Goal: Use online tool/utility

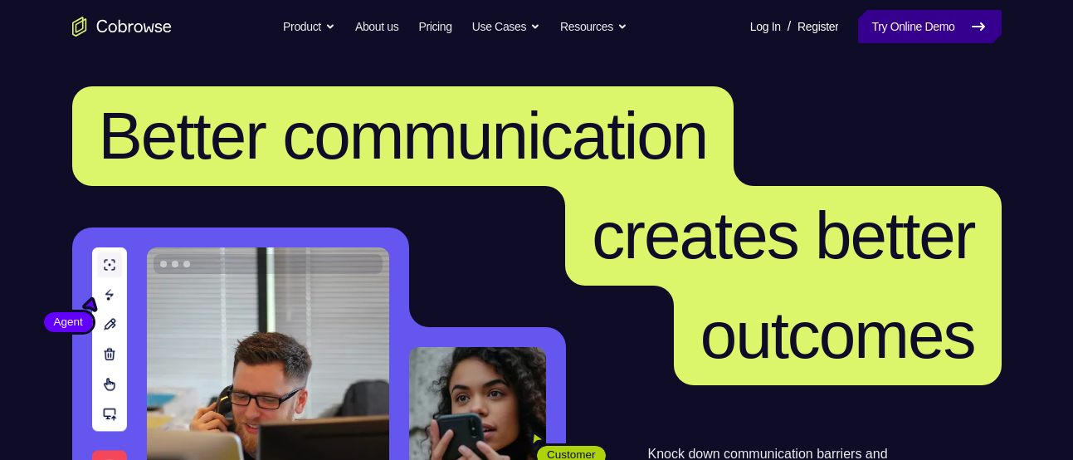
click at [902, 10] on link "Try Online Demo" at bounding box center [929, 26] width 143 height 33
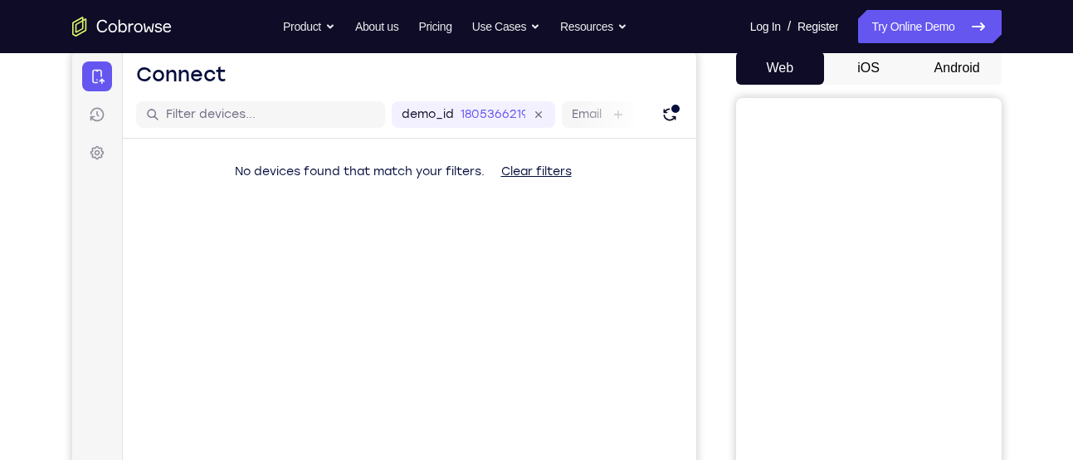
click at [970, 69] on button "Android" at bounding box center [957, 67] width 89 height 33
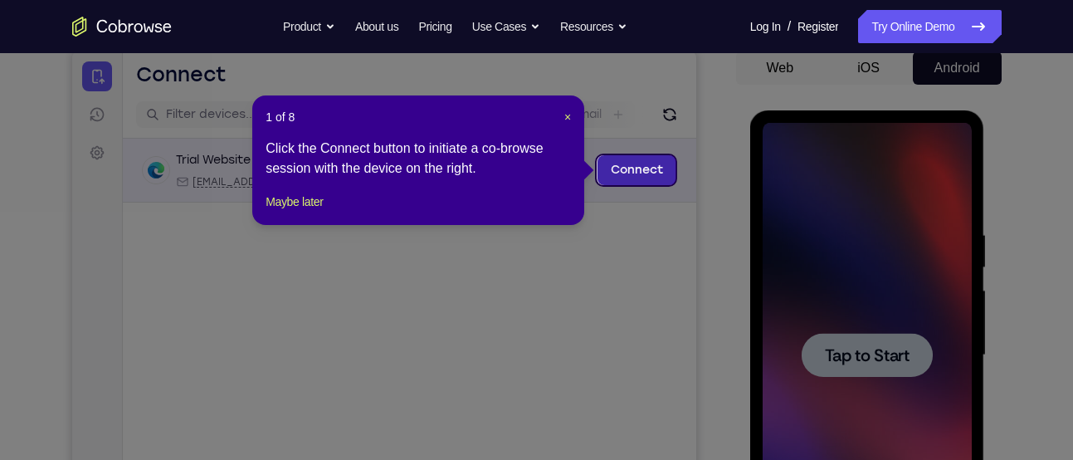
click at [638, 178] on link "Connect" at bounding box center [636, 170] width 79 height 30
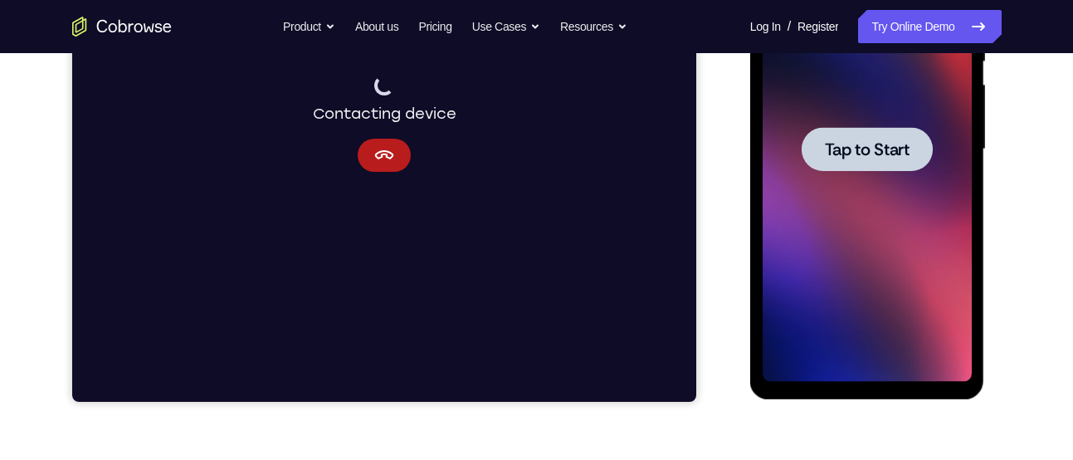
scroll to position [378, 0]
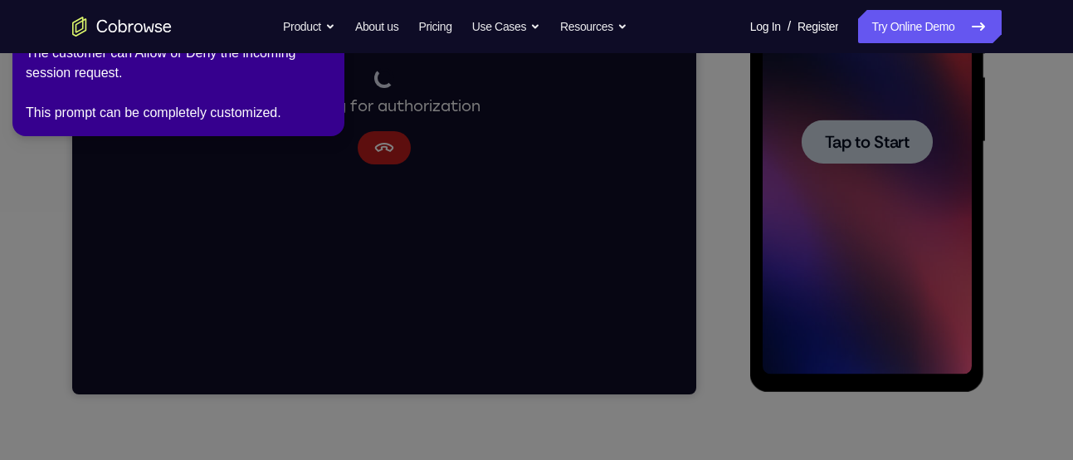
click at [563, 187] on icon at bounding box center [539, 226] width 1092 height 466
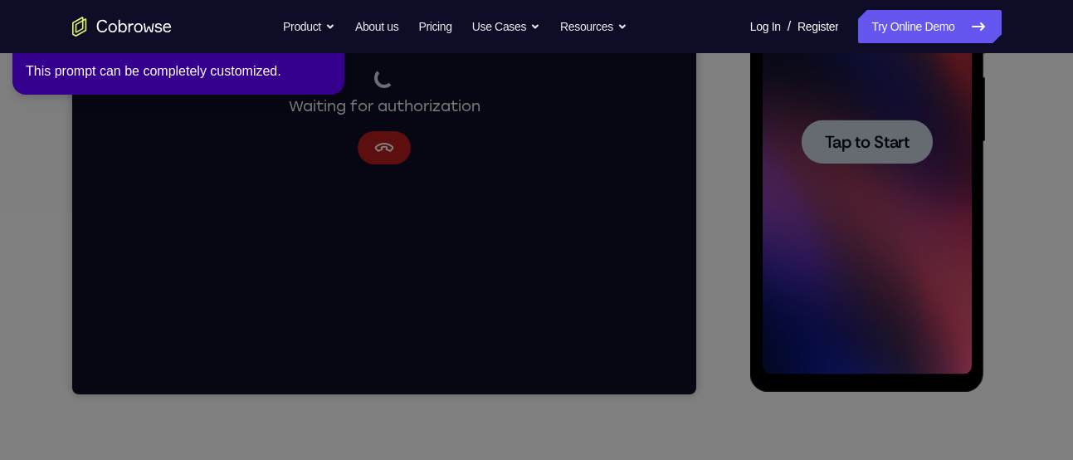
scroll to position [284, 0]
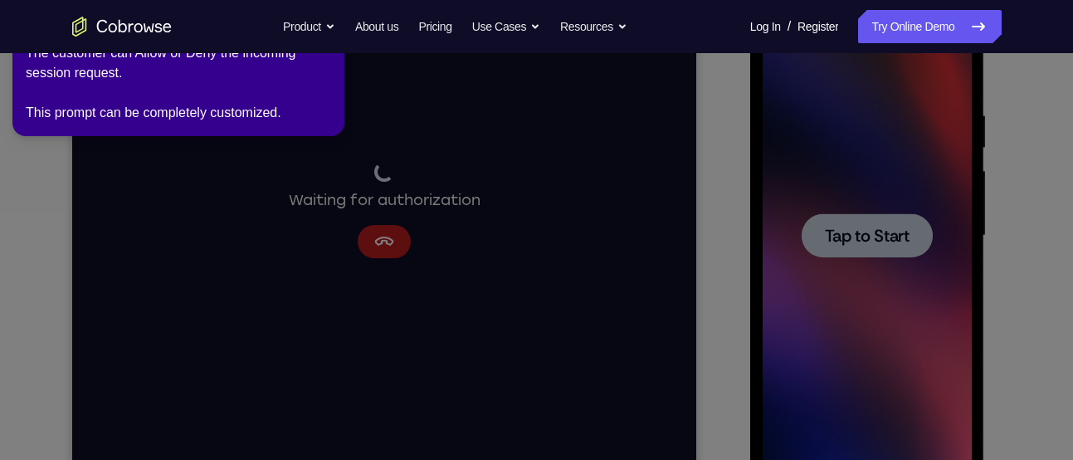
click at [899, 268] on icon at bounding box center [539, 226] width 1092 height 466
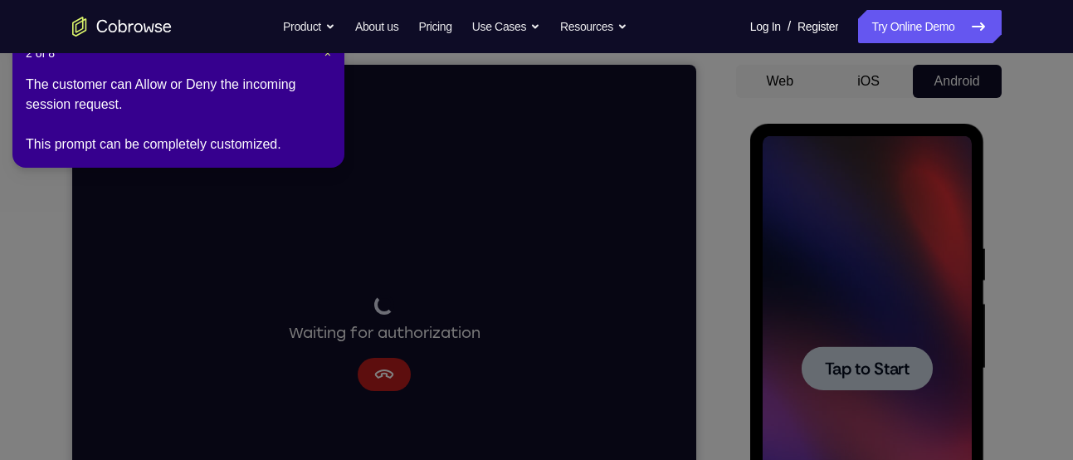
scroll to position [0, 0]
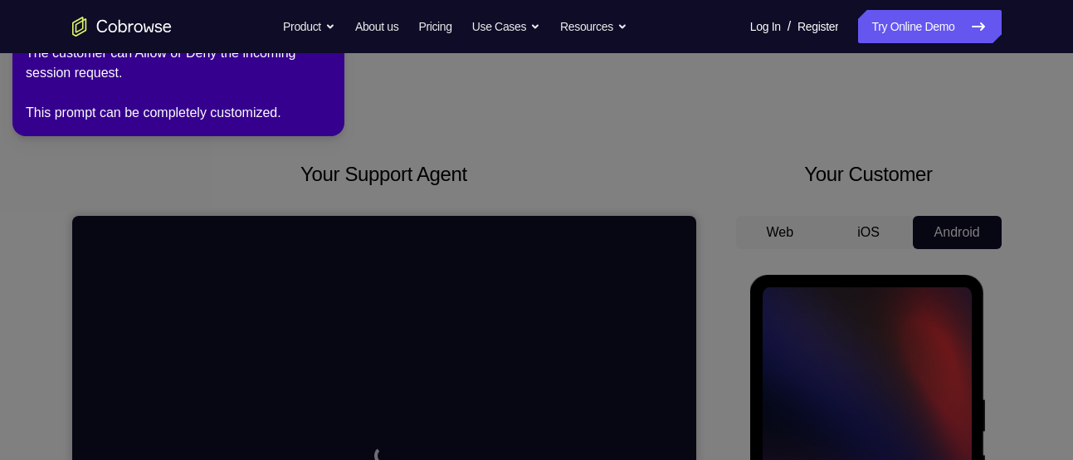
click at [328, 89] on div "The customer can Allow or Deny the incoming session request. This prompt can be…" at bounding box center [178, 83] width 305 height 80
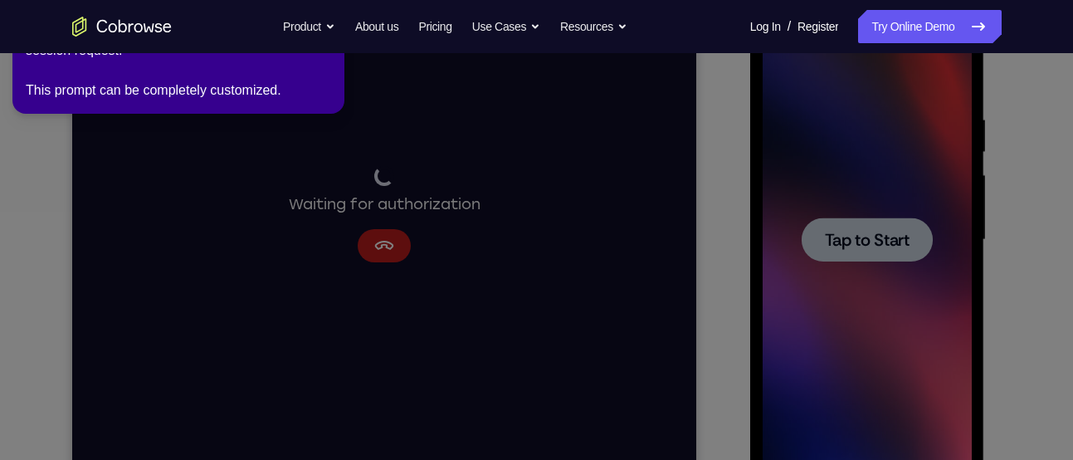
scroll to position [283, 0]
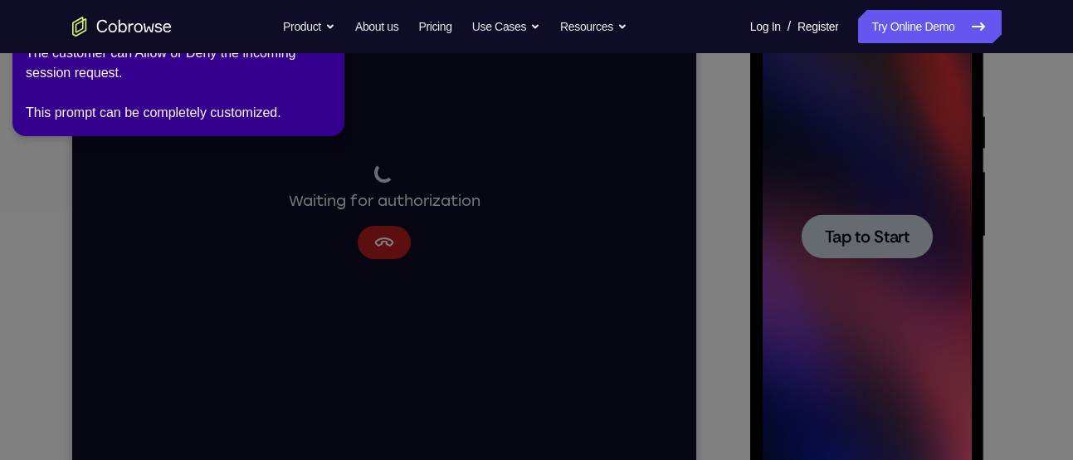
click at [635, 269] on icon at bounding box center [539, 226] width 1092 height 466
click at [890, 35] on link "Try Online Demo" at bounding box center [929, 26] width 143 height 33
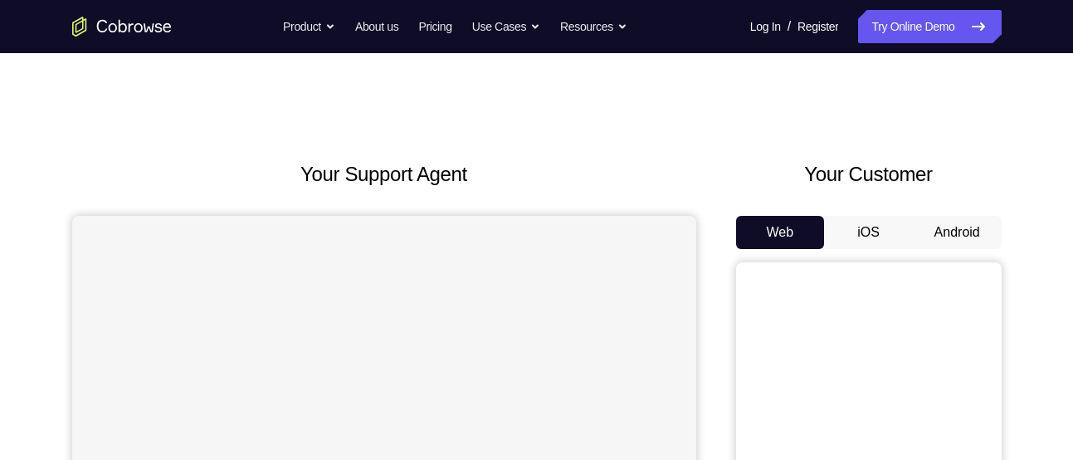
click at [954, 239] on button "Android" at bounding box center [957, 232] width 89 height 33
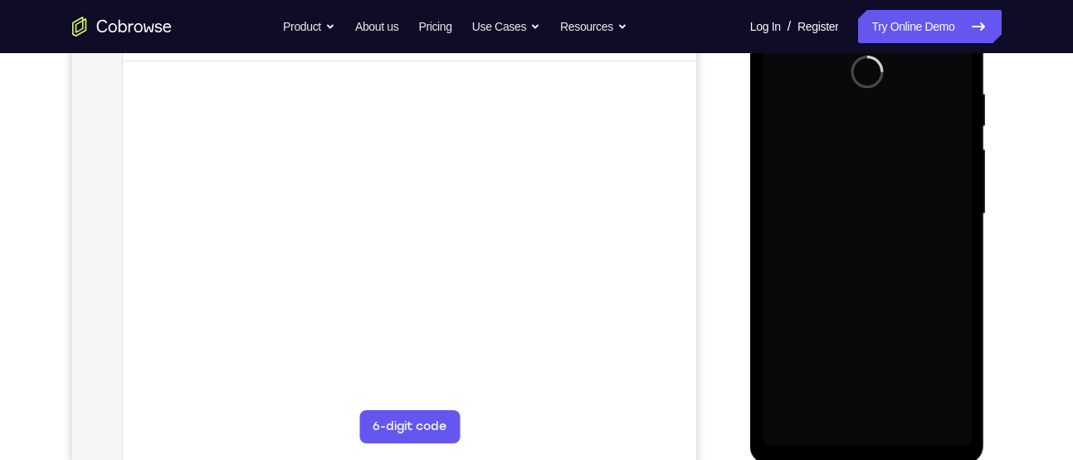
scroll to position [306, 0]
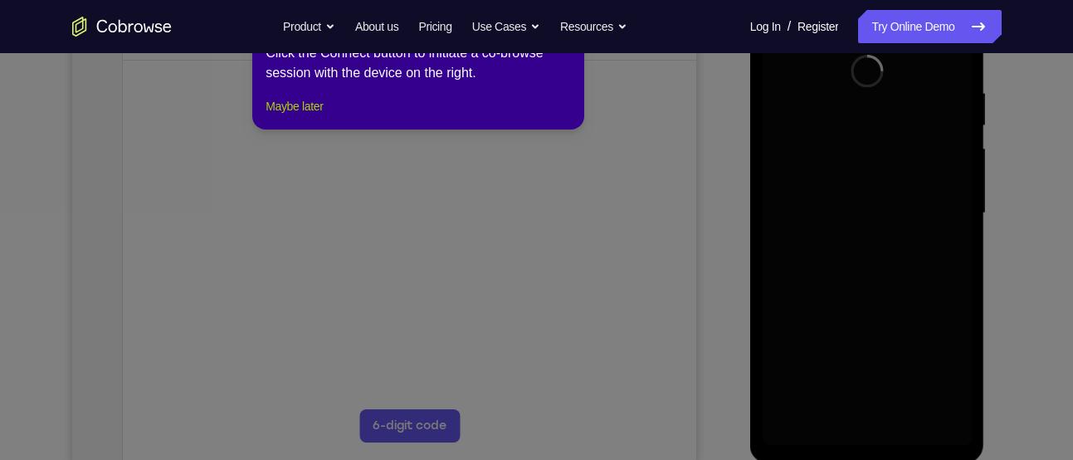
click at [322, 116] on button "Maybe later" at bounding box center [294, 106] width 57 height 20
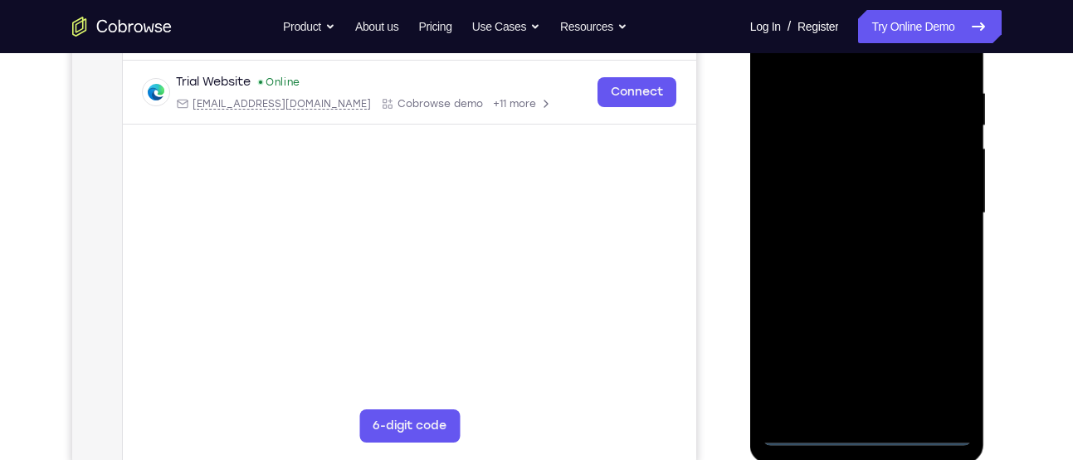
click at [866, 434] on div at bounding box center [867, 213] width 209 height 465
click at [945, 364] on div at bounding box center [867, 213] width 209 height 465
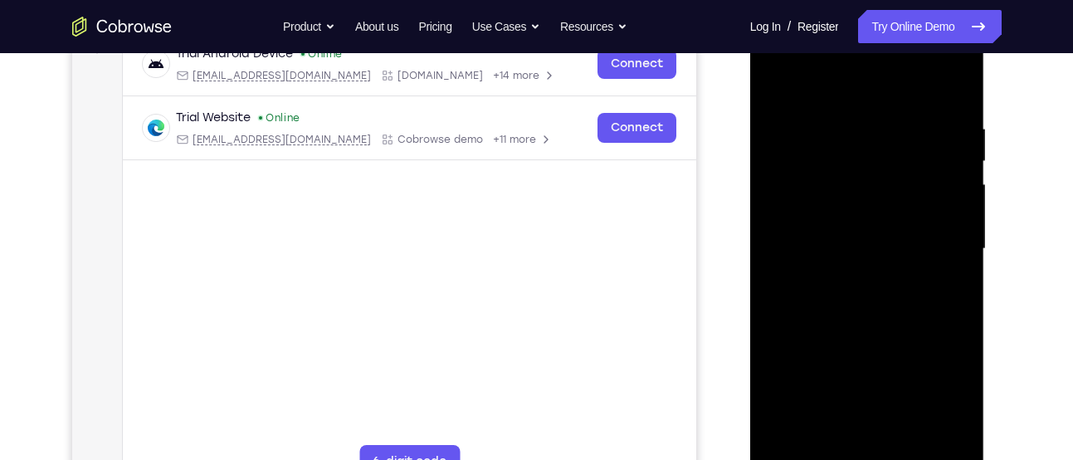
scroll to position [271, 0]
click at [818, 81] on div at bounding box center [867, 248] width 209 height 465
click at [936, 246] on div at bounding box center [867, 248] width 209 height 465
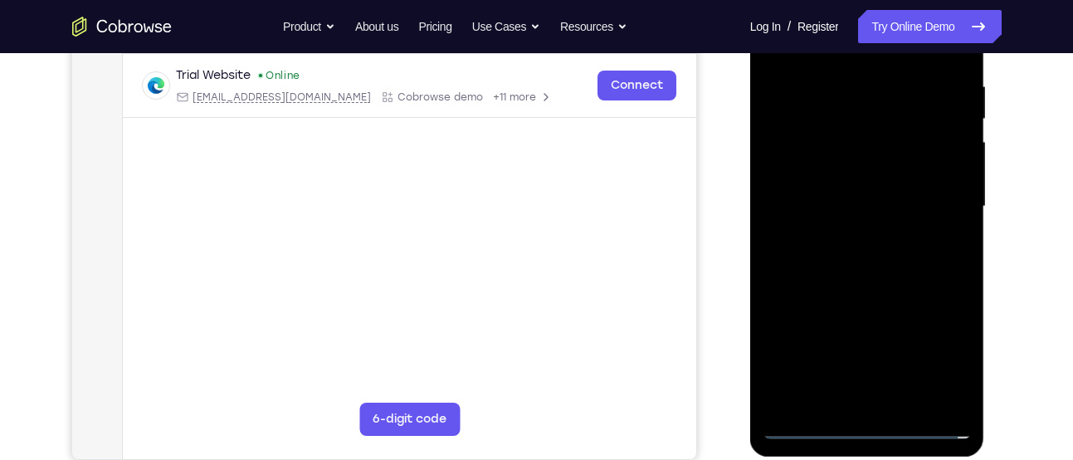
scroll to position [314, 0]
click at [851, 238] on div at bounding box center [867, 205] width 209 height 465
click at [818, 189] on div at bounding box center [867, 205] width 209 height 465
click at [798, 171] on div at bounding box center [867, 205] width 209 height 465
click at [808, 427] on div at bounding box center [867, 205] width 209 height 465
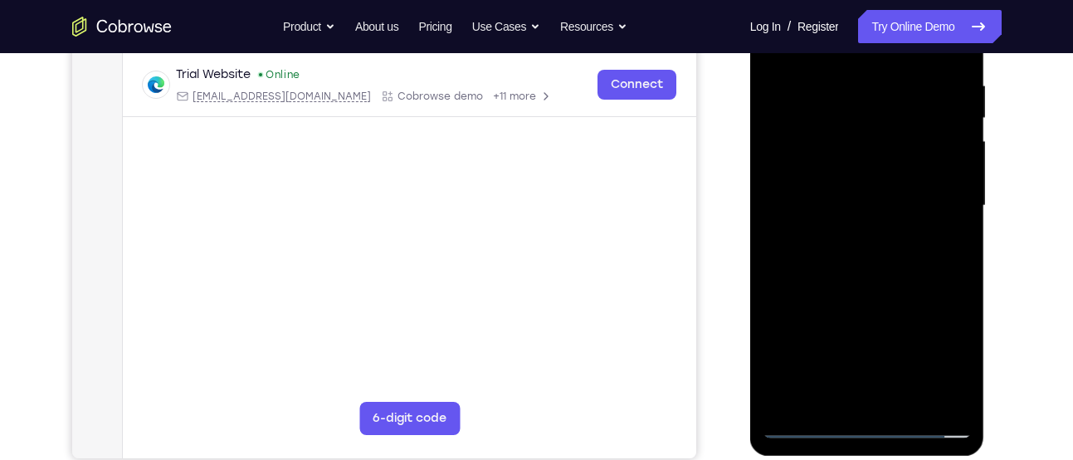
click at [876, 261] on div at bounding box center [867, 205] width 209 height 465
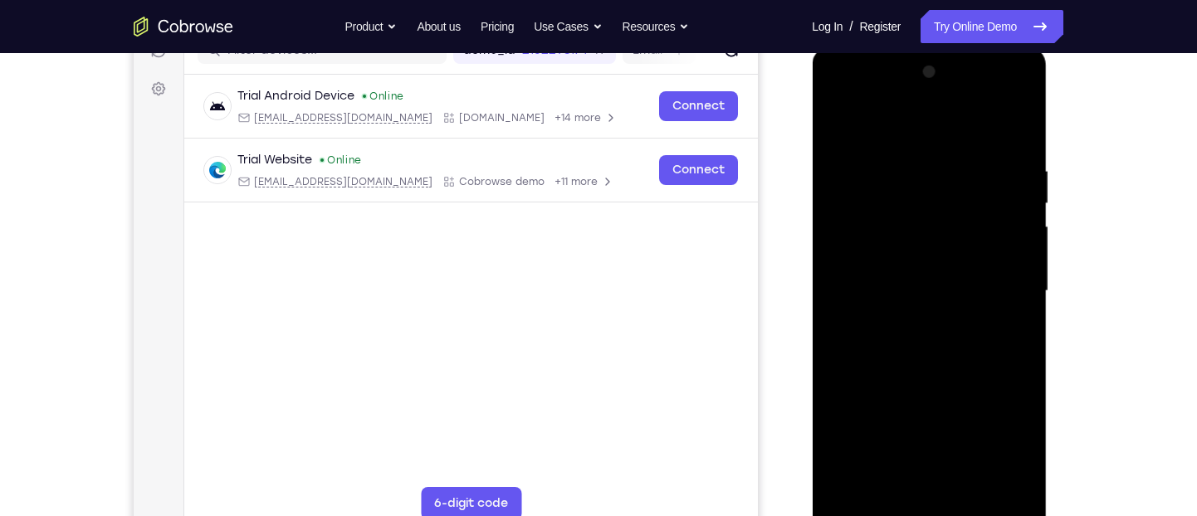
scroll to position [232, 0]
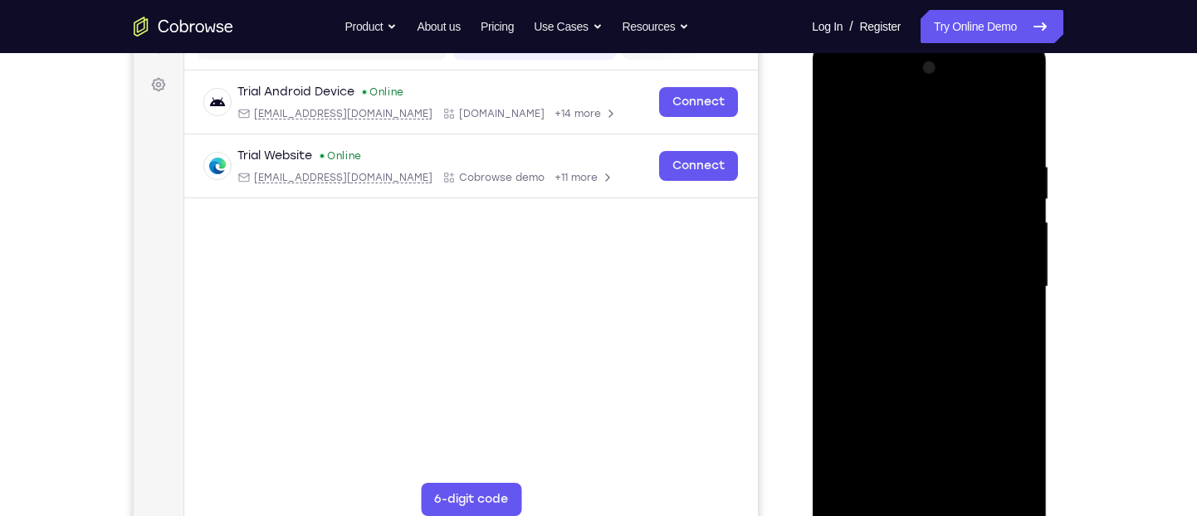
drag, startPoint x: 1823, startPoint y: 46, endPoint x: 823, endPoint y: 207, distance: 1013.8
click at [823, 207] on div at bounding box center [929, 289] width 235 height 495
click at [1018, 139] on div at bounding box center [928, 287] width 209 height 465
click at [1020, 116] on div at bounding box center [928, 287] width 209 height 465
click at [853, 459] on div at bounding box center [928, 287] width 209 height 465
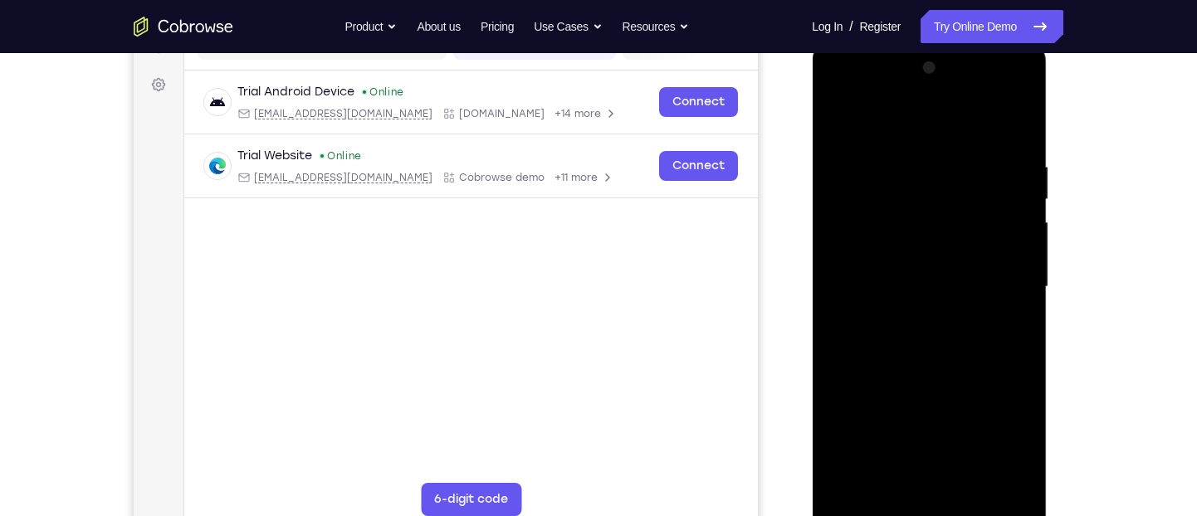
click at [915, 167] on div at bounding box center [928, 287] width 209 height 465
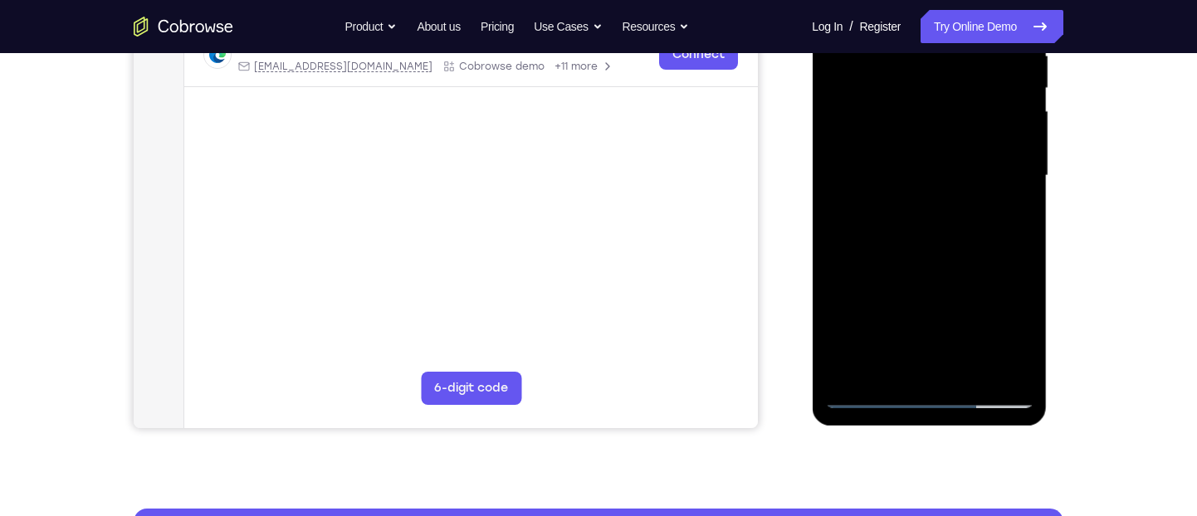
scroll to position [345, 0]
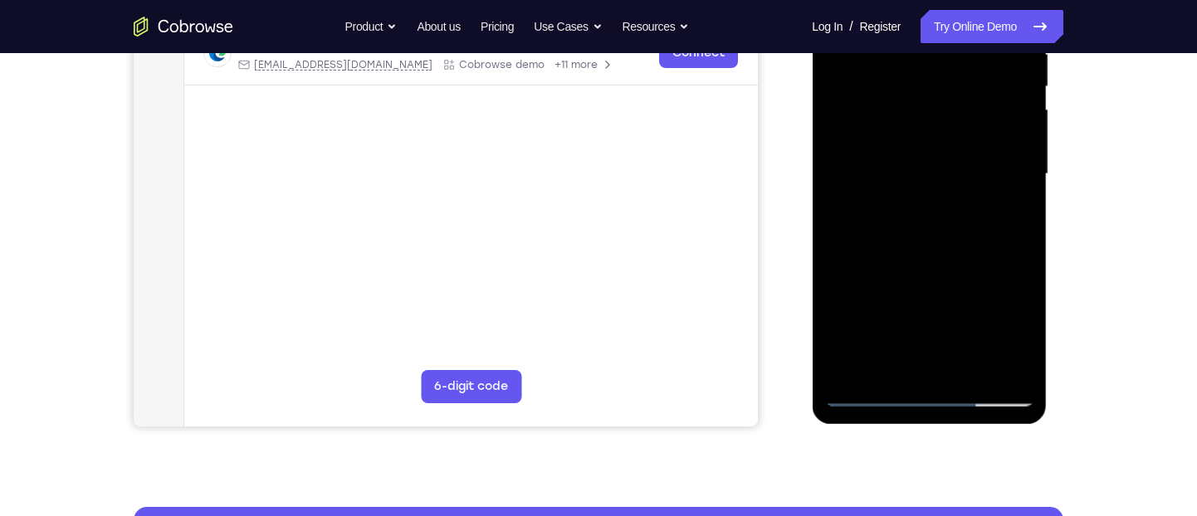
click at [998, 365] on div at bounding box center [928, 174] width 209 height 465
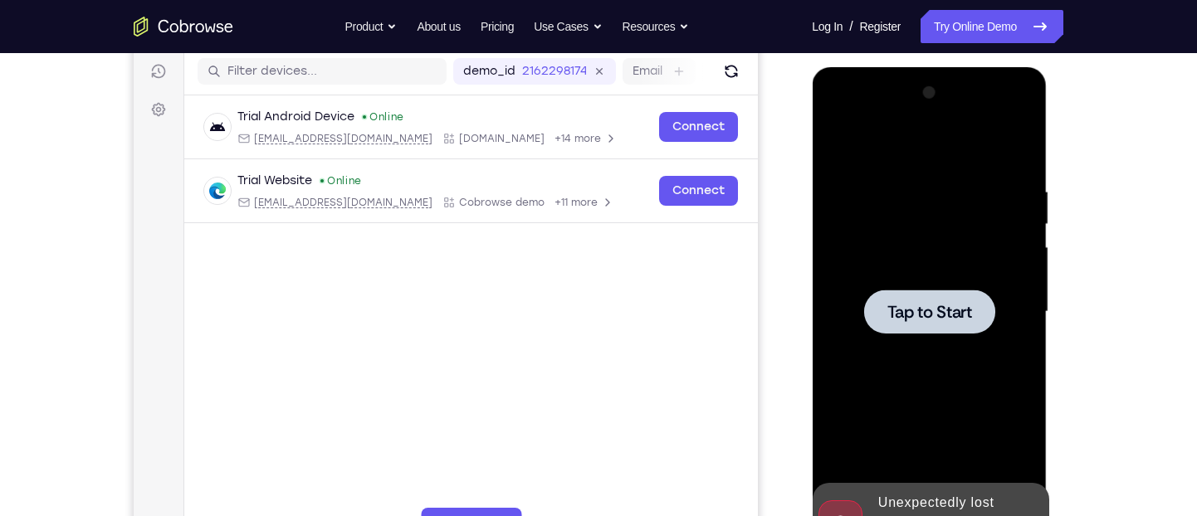
scroll to position [204, 0]
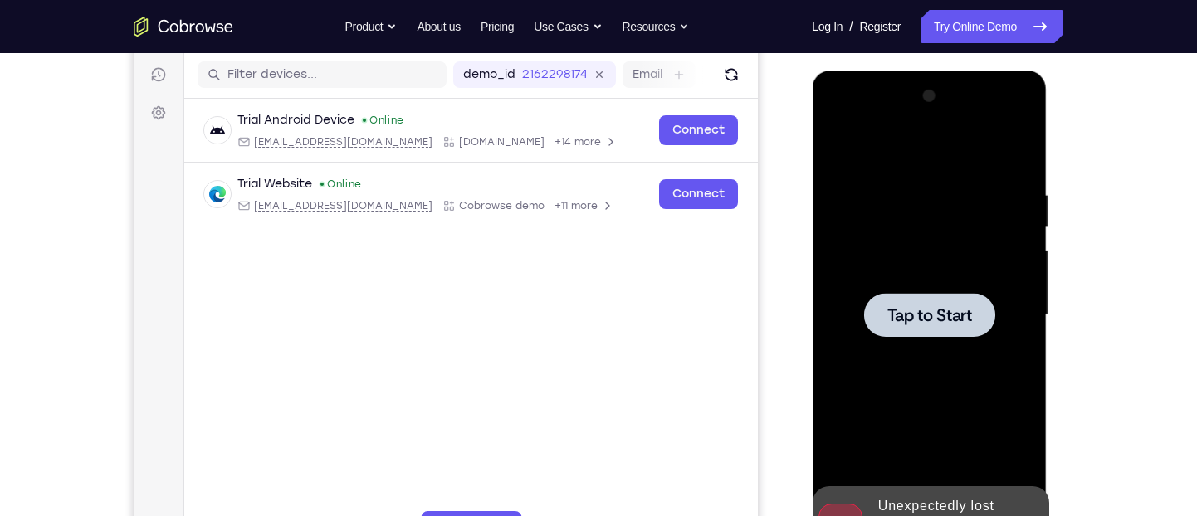
click at [988, 296] on div at bounding box center [928, 315] width 131 height 44
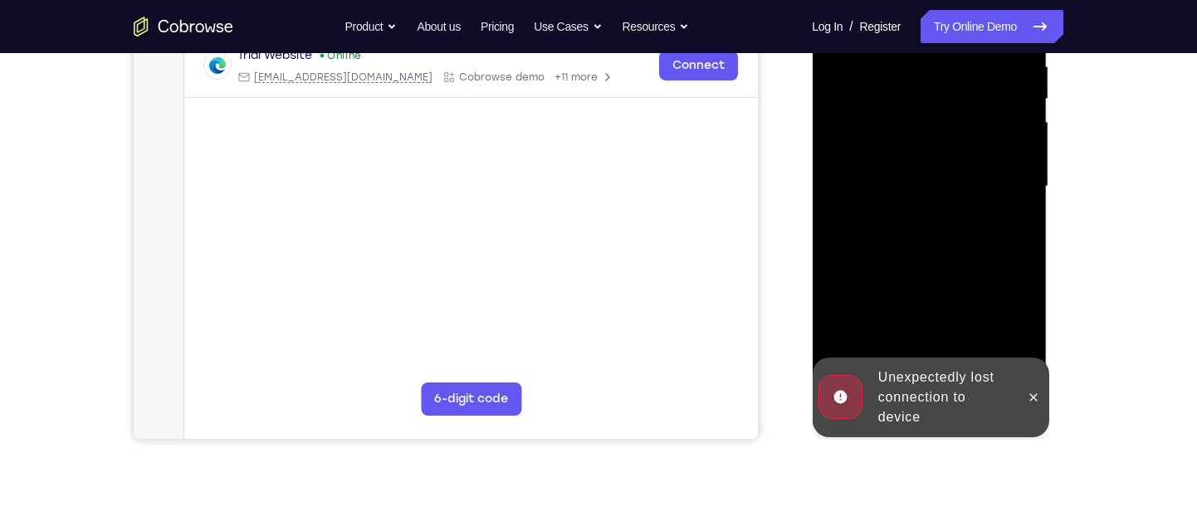
scroll to position [334, 0]
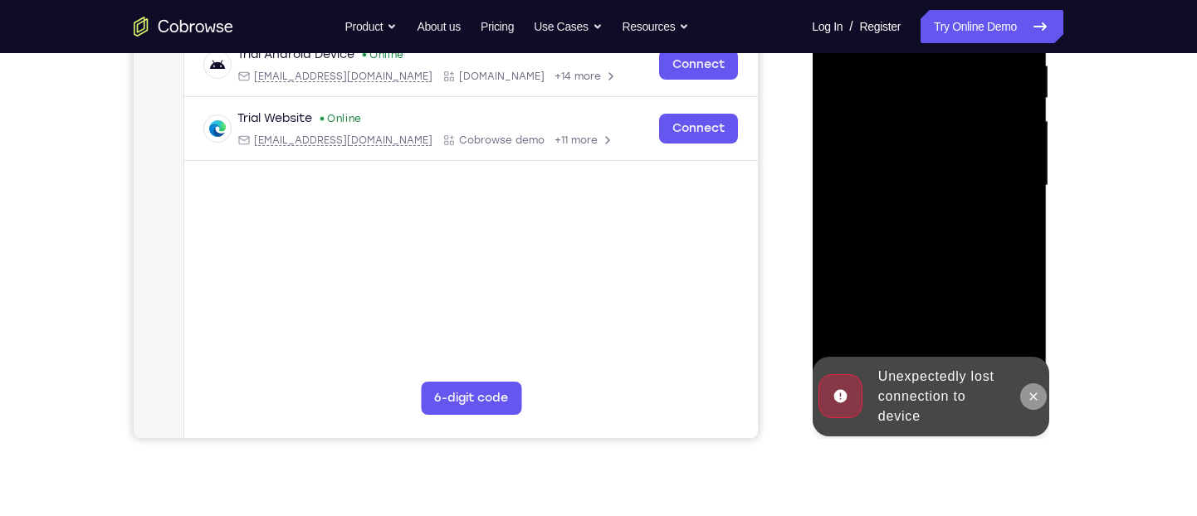
click at [1035, 394] on icon at bounding box center [1032, 396] width 7 height 7
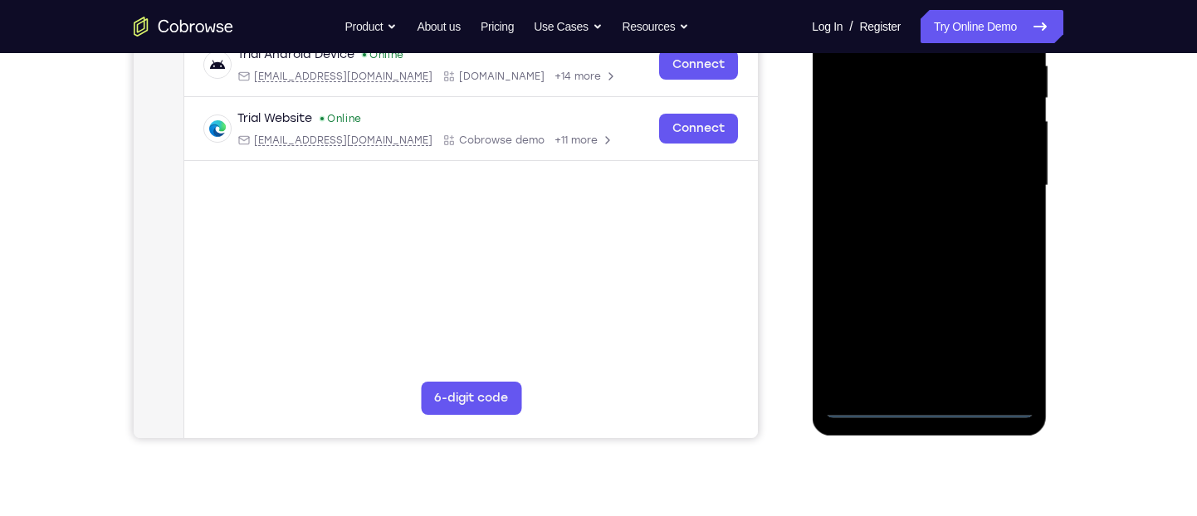
click at [933, 404] on div at bounding box center [928, 186] width 209 height 465
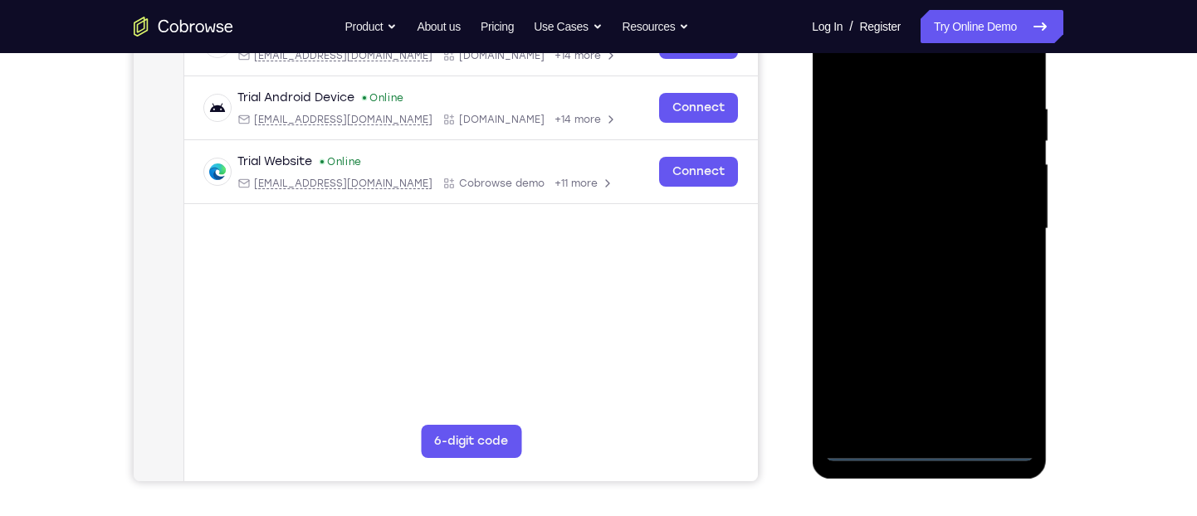
scroll to position [289, 0]
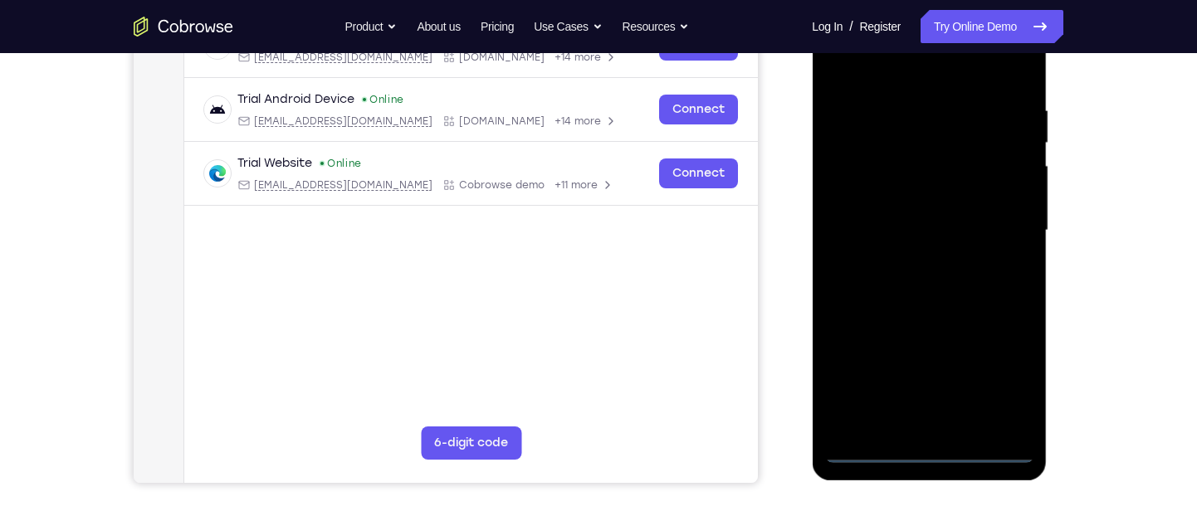
click at [997, 373] on div at bounding box center [928, 230] width 209 height 465
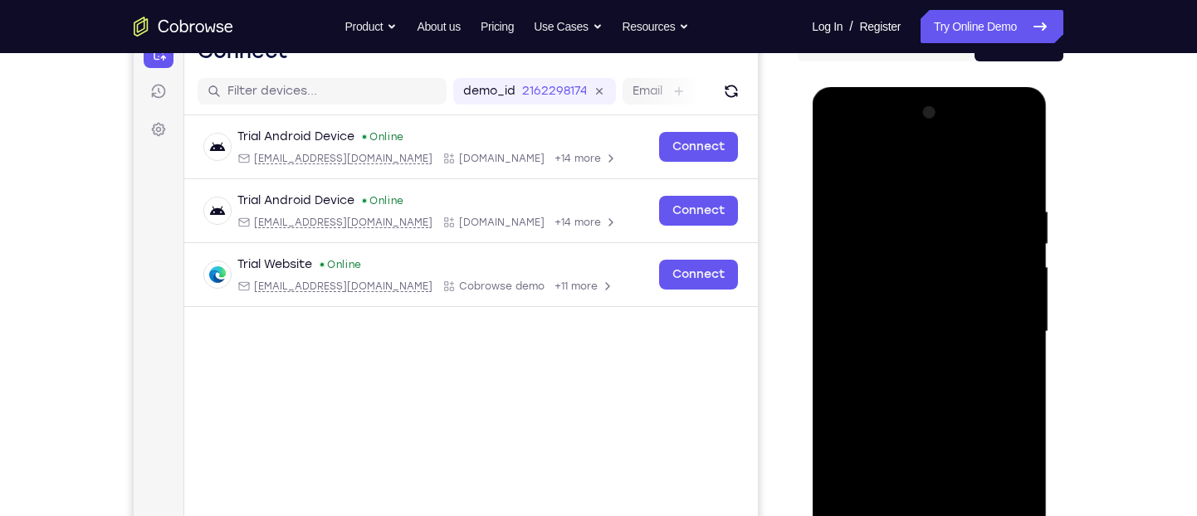
scroll to position [250, 0]
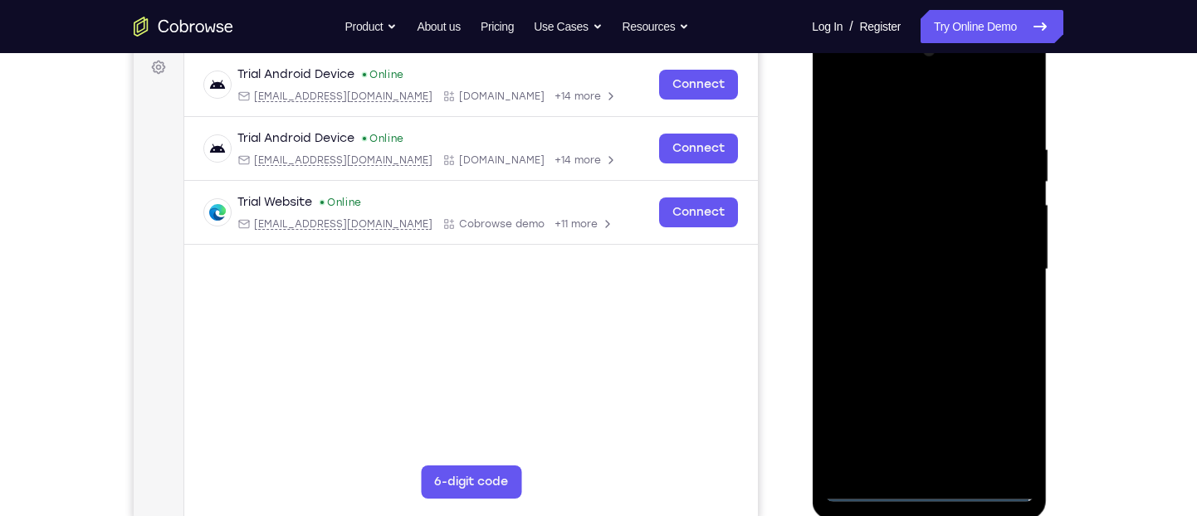
click at [887, 106] on div at bounding box center [928, 269] width 209 height 465
click at [993, 257] on div at bounding box center [928, 269] width 209 height 465
click at [907, 296] on div at bounding box center [928, 269] width 209 height 465
click at [908, 252] on div at bounding box center [928, 269] width 209 height 465
click at [885, 238] on div at bounding box center [928, 269] width 209 height 465
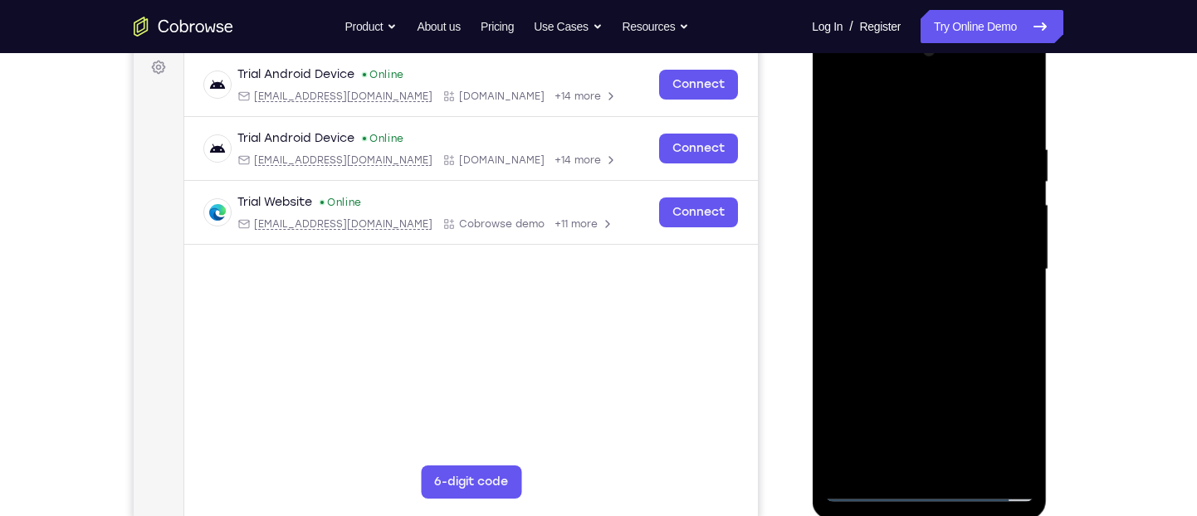
click at [906, 267] on div at bounding box center [928, 269] width 209 height 465
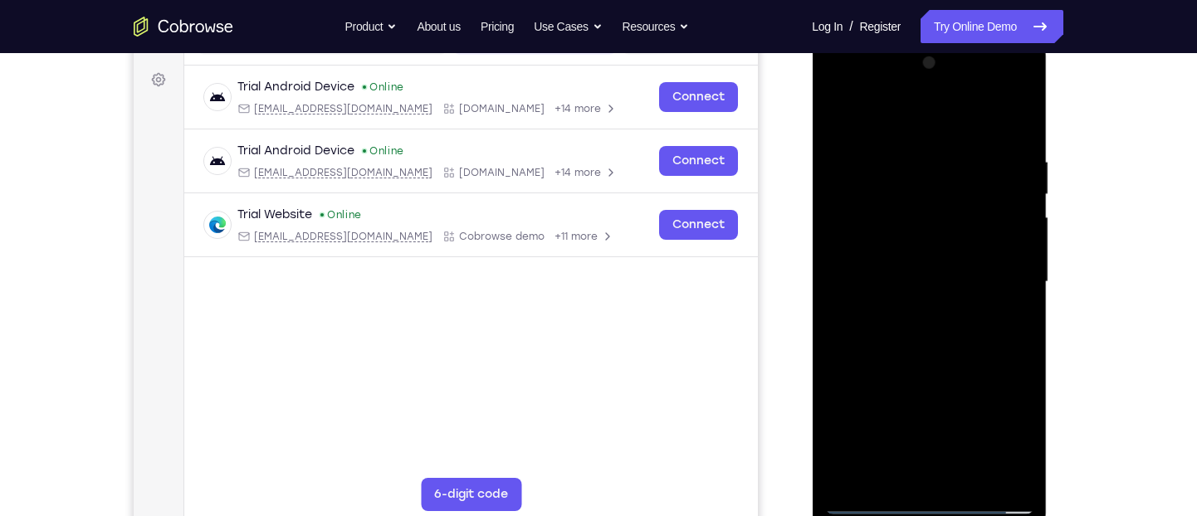
scroll to position [236, 0]
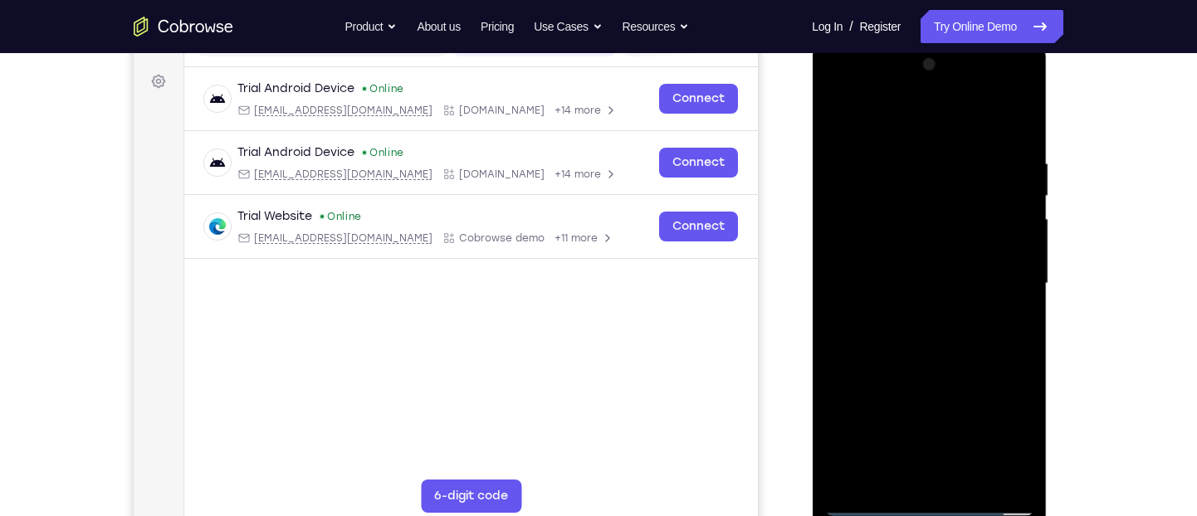
click at [931, 335] on div at bounding box center [928, 283] width 209 height 465
click at [1013, 142] on div at bounding box center [928, 283] width 209 height 465
click at [905, 156] on div at bounding box center [928, 283] width 209 height 465
click at [839, 309] on div at bounding box center [928, 283] width 209 height 465
click at [993, 459] on div at bounding box center [928, 283] width 209 height 465
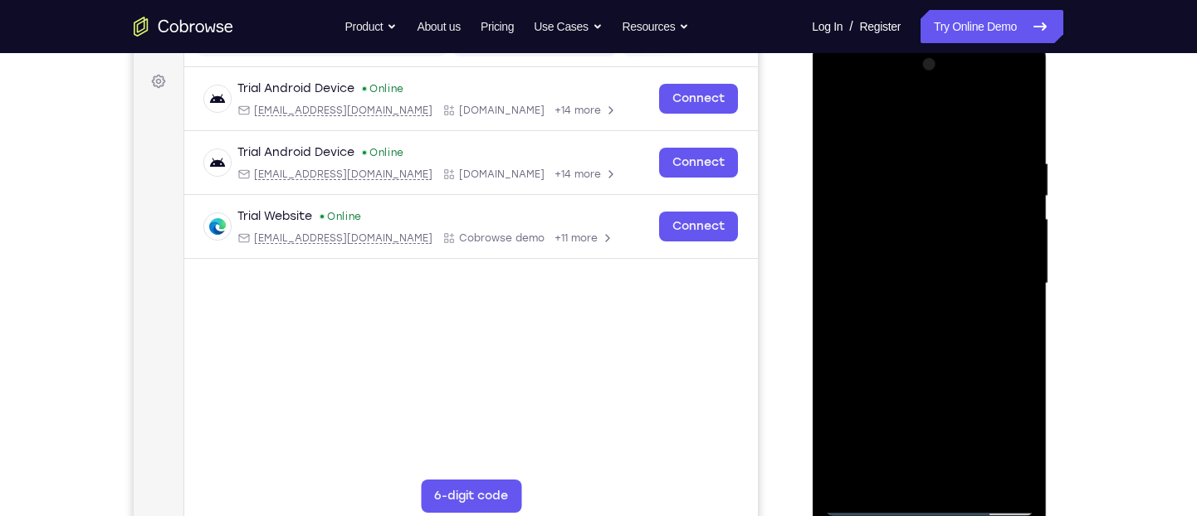
click at [1001, 313] on div at bounding box center [928, 283] width 209 height 465
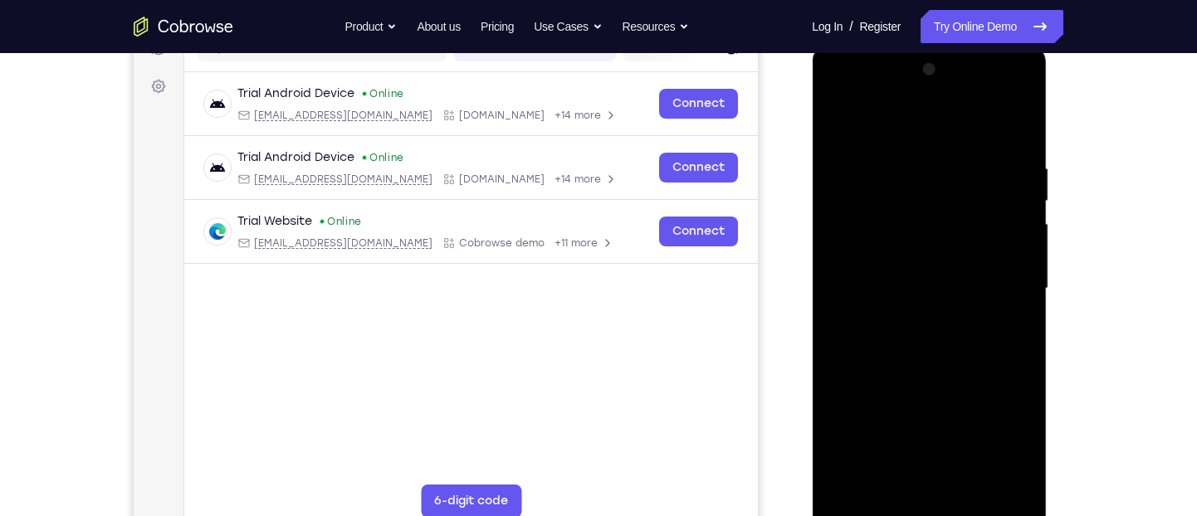
scroll to position [244, 0]
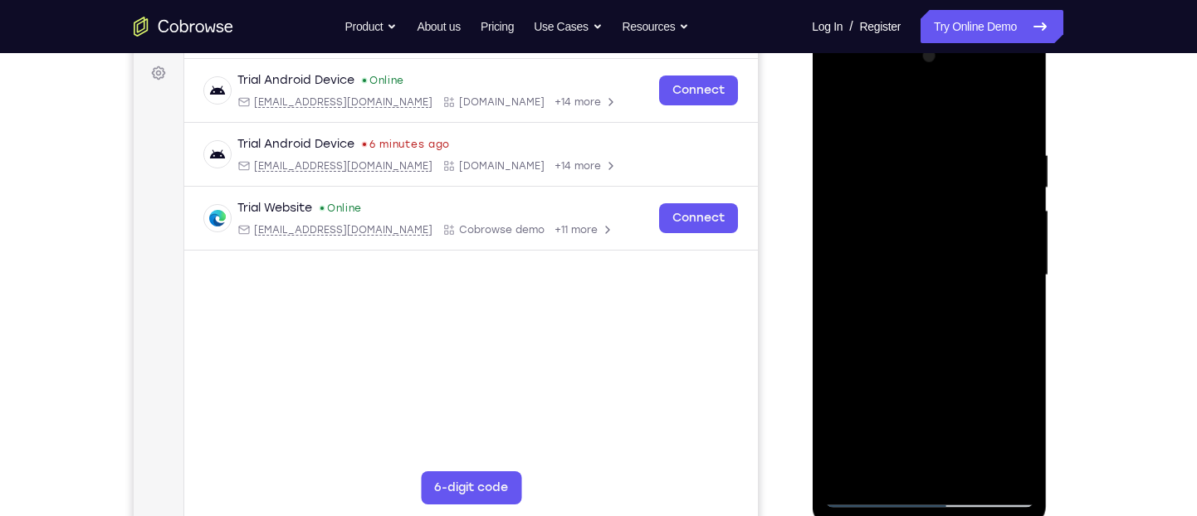
click at [1000, 300] on div at bounding box center [928, 275] width 209 height 465
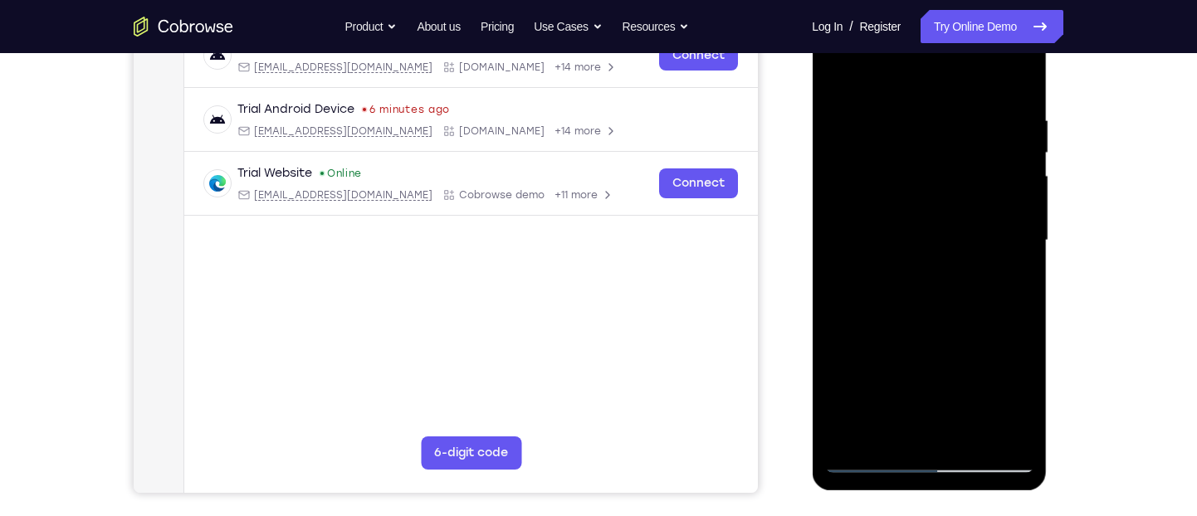
scroll to position [278, 0]
drag, startPoint x: 196, startPoint y: 251, endPoint x: 1070, endPoint y: 265, distance: 874.1
click at [1070, 265] on div "Your Support Agent Your Customer Web iOS Android Next Steps We’d be happy to gi…" at bounding box center [598, 322] width 1062 height 1095
click at [1008, 236] on div at bounding box center [928, 241] width 209 height 465
click at [1018, 226] on div at bounding box center [928, 241] width 209 height 465
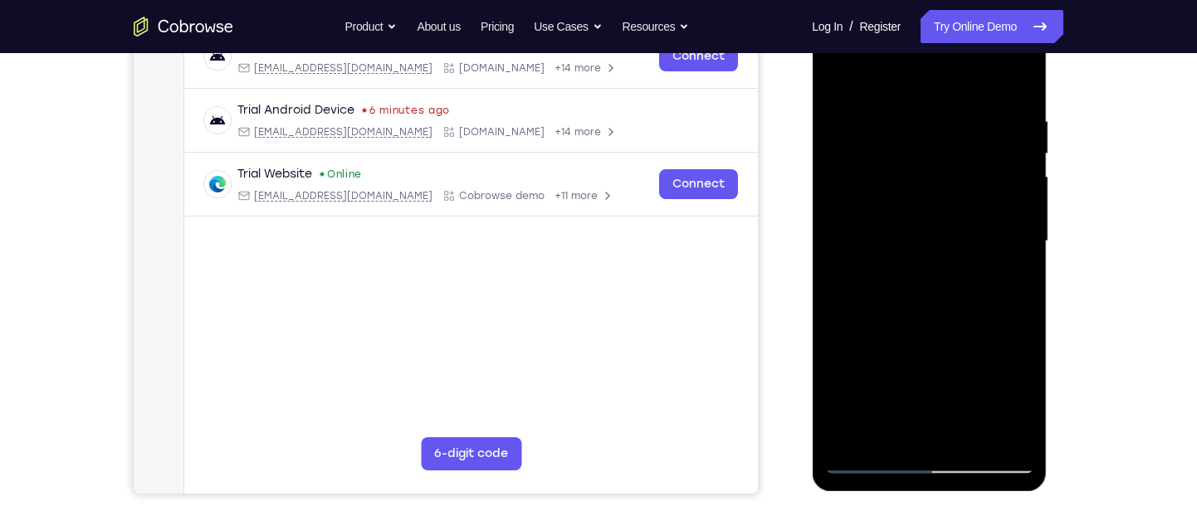
click at [1018, 217] on div at bounding box center [928, 241] width 209 height 465
click at [1013, 80] on div at bounding box center [928, 241] width 209 height 465
drag, startPoint x: 1007, startPoint y: 118, endPoint x: 874, endPoint y: 135, distance: 133.9
click at [874, 135] on div at bounding box center [928, 241] width 209 height 465
click at [930, 117] on div at bounding box center [928, 241] width 209 height 465
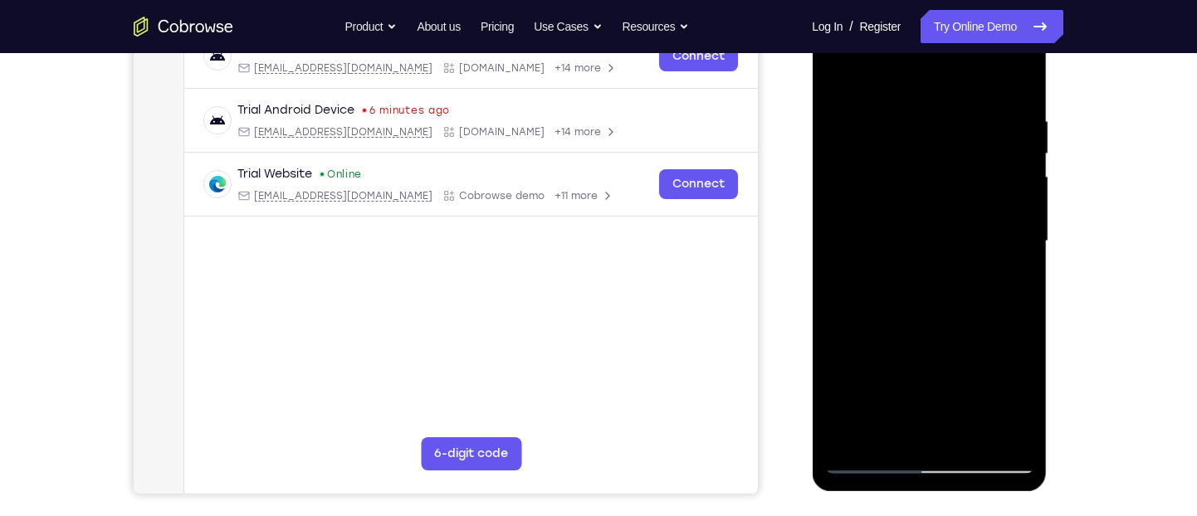
click at [835, 261] on div at bounding box center [928, 241] width 209 height 465
click at [1007, 178] on div at bounding box center [928, 241] width 209 height 465
click at [1004, 160] on div at bounding box center [928, 241] width 209 height 465
click at [1016, 81] on div at bounding box center [928, 241] width 209 height 465
drag, startPoint x: 954, startPoint y: 286, endPoint x: 976, endPoint y: 188, distance: 101.3
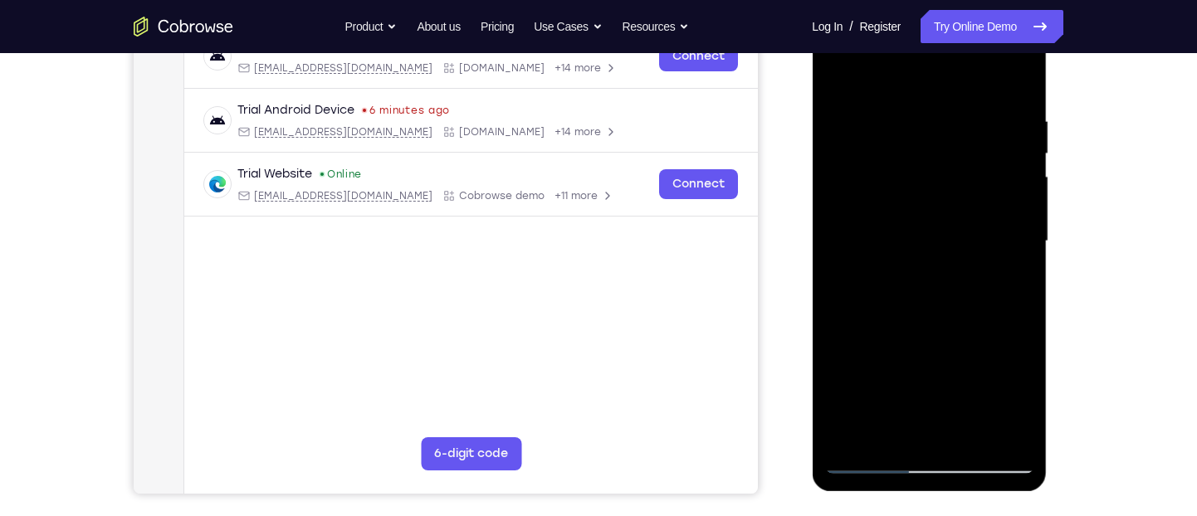
click at [976, 188] on div at bounding box center [928, 241] width 209 height 465
click at [1018, 183] on div at bounding box center [928, 241] width 209 height 465
drag, startPoint x: 974, startPoint y: 208, endPoint x: 964, endPoint y: 275, distance: 67.1
click at [964, 275] on div at bounding box center [928, 241] width 209 height 465
click at [836, 249] on div at bounding box center [928, 241] width 209 height 465
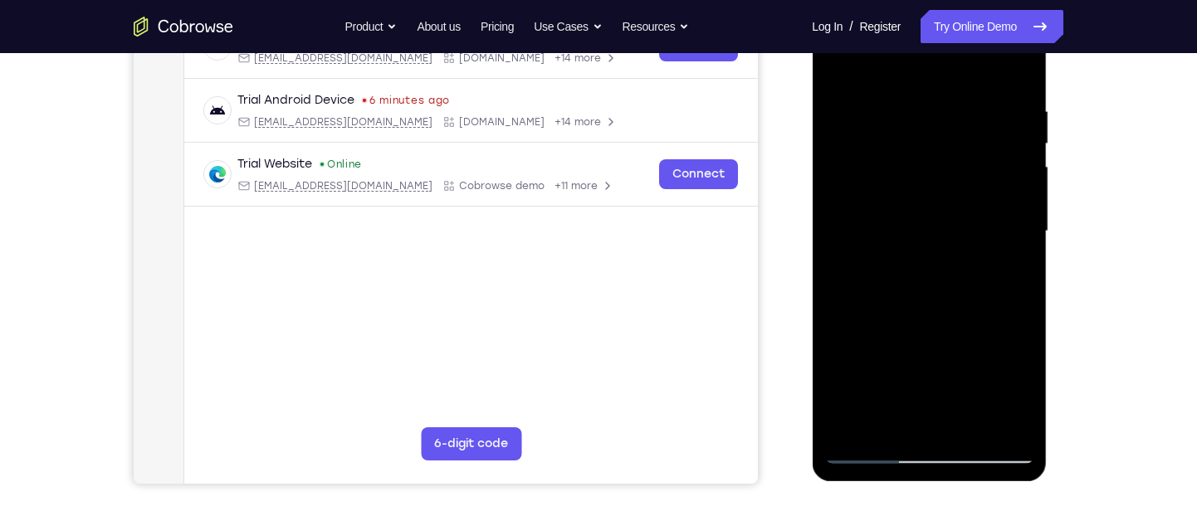
scroll to position [286, 0]
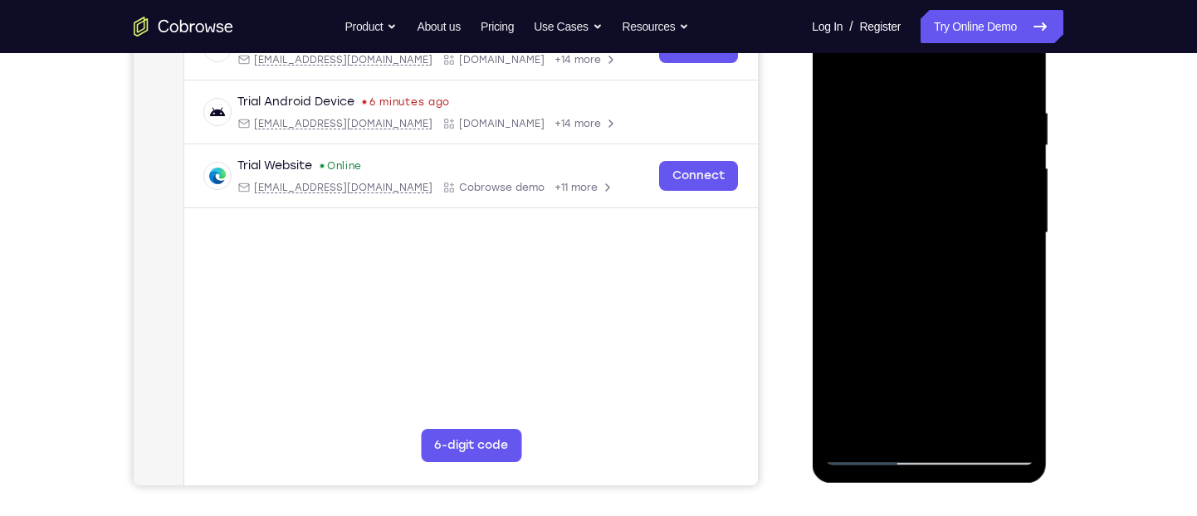
drag, startPoint x: 920, startPoint y: 317, endPoint x: 924, endPoint y: 142, distance: 175.2
click at [924, 142] on div at bounding box center [928, 233] width 209 height 465
drag, startPoint x: 910, startPoint y: 322, endPoint x: 920, endPoint y: 129, distance: 192.8
click at [920, 129] on div at bounding box center [928, 233] width 209 height 465
click at [1018, 227] on div at bounding box center [928, 233] width 209 height 465
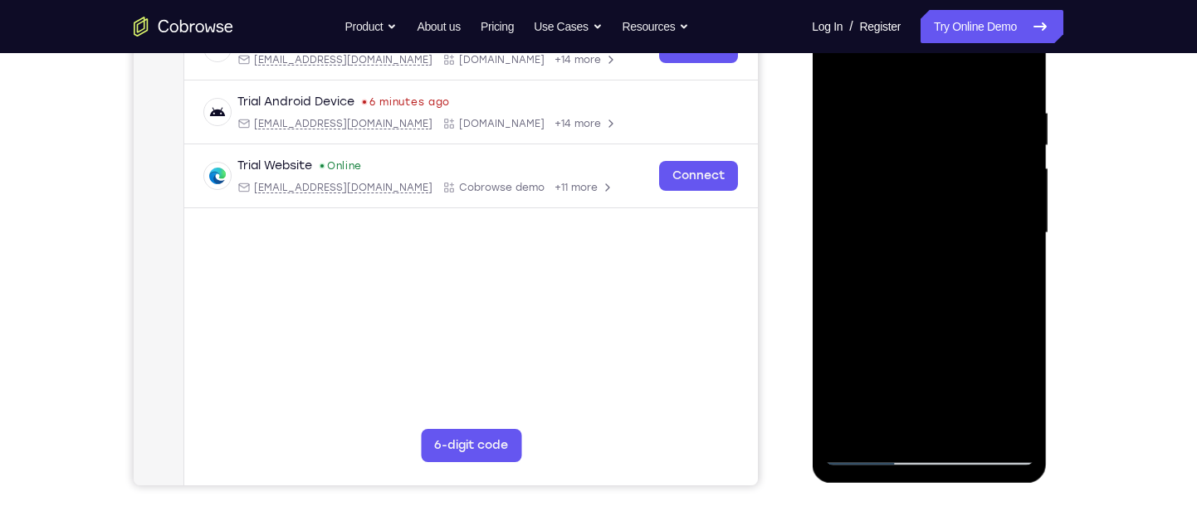
click at [1018, 227] on div at bounding box center [928, 233] width 209 height 465
drag, startPoint x: 974, startPoint y: 350, endPoint x: 987, endPoint y: 123, distance: 227.8
click at [987, 123] on div at bounding box center [928, 233] width 209 height 465
drag, startPoint x: 943, startPoint y: 311, endPoint x: 954, endPoint y: 156, distance: 155.6
click at [954, 156] on div at bounding box center [928, 233] width 209 height 465
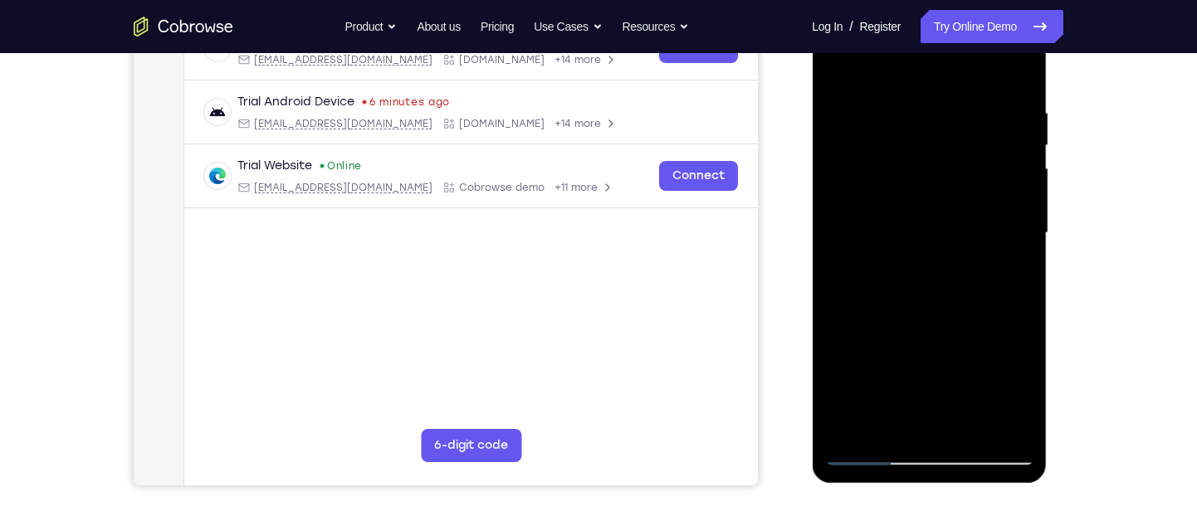
drag, startPoint x: 958, startPoint y: 215, endPoint x: 956, endPoint y: 242, distance: 27.4
click at [956, 242] on div at bounding box center [928, 233] width 209 height 465
click at [852, 426] on div at bounding box center [928, 233] width 209 height 465
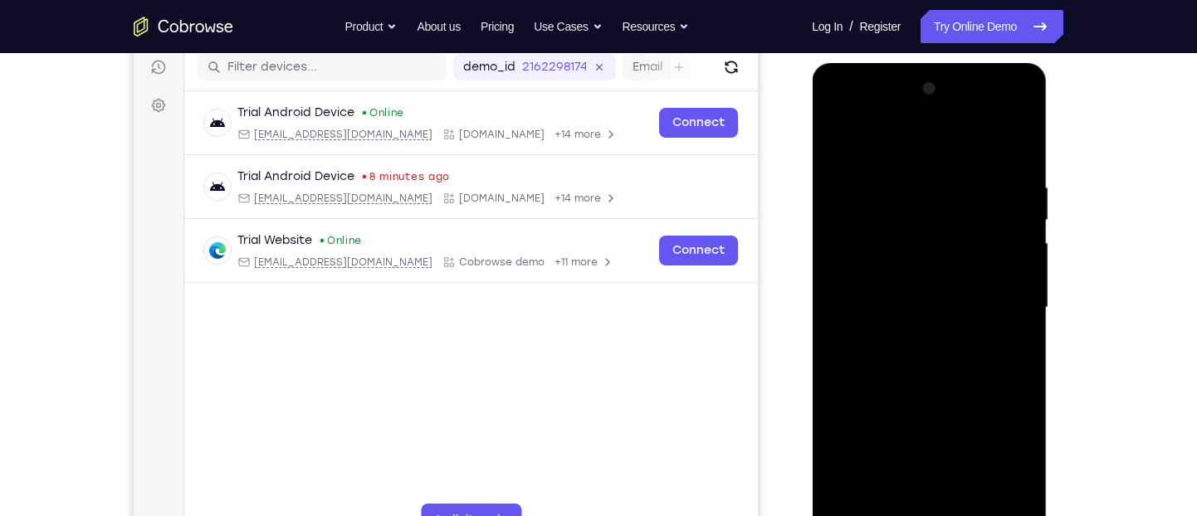
scroll to position [211, 0]
drag, startPoint x: 979, startPoint y: 189, endPoint x: 842, endPoint y: 190, distance: 137.8
click at [842, 190] on div at bounding box center [928, 308] width 209 height 465
drag, startPoint x: 971, startPoint y: 184, endPoint x: 846, endPoint y: 176, distance: 125.6
click at [846, 176] on div at bounding box center [928, 308] width 209 height 465
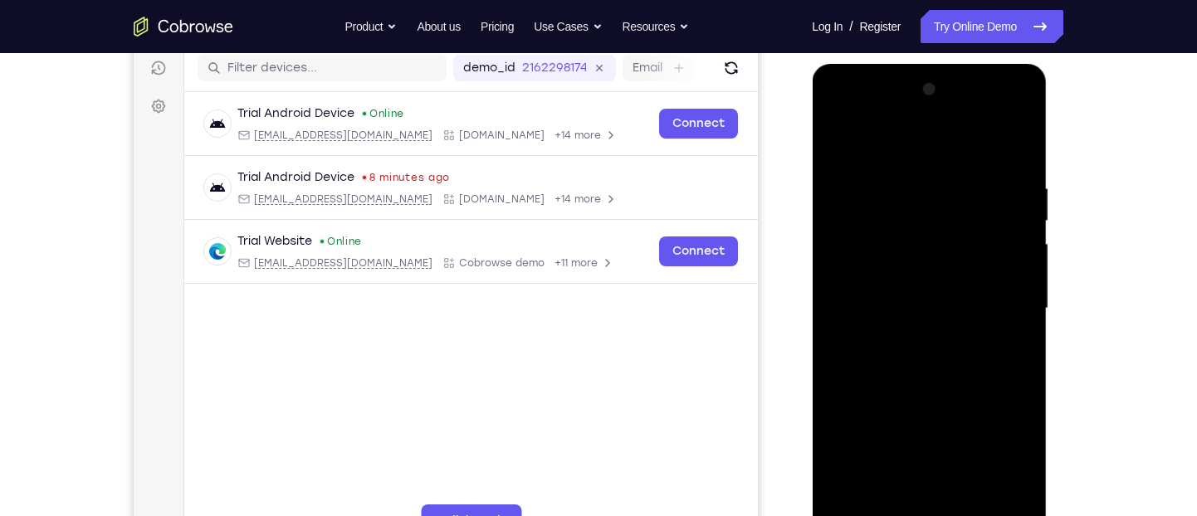
drag, startPoint x: 986, startPoint y: 189, endPoint x: 896, endPoint y: 186, distance: 90.5
click at [896, 186] on div at bounding box center [928, 308] width 209 height 465
click at [860, 173] on div at bounding box center [928, 308] width 209 height 465
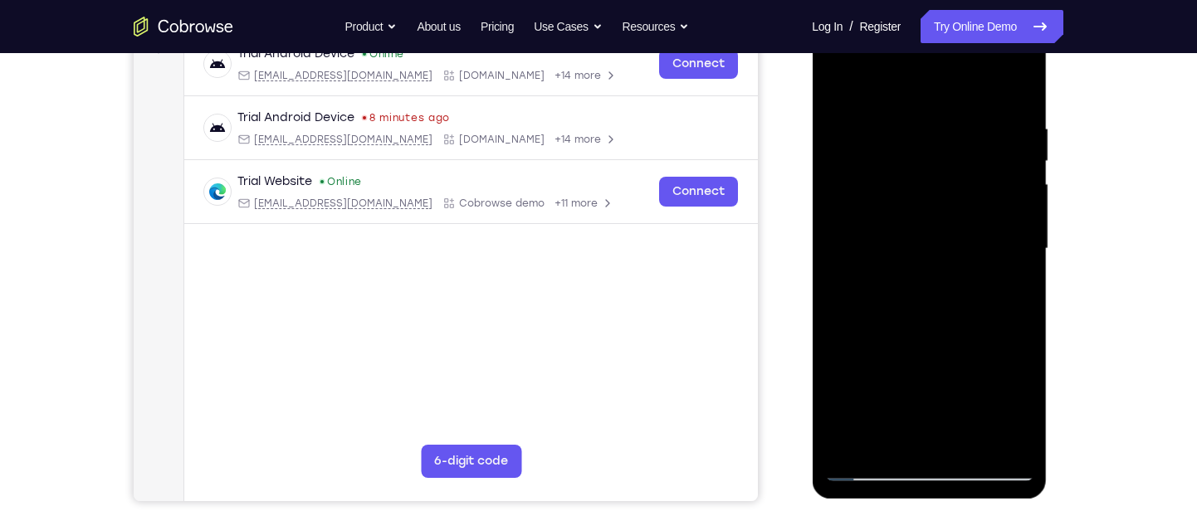
scroll to position [270, 0]
click at [1017, 253] on div at bounding box center [928, 249] width 209 height 465
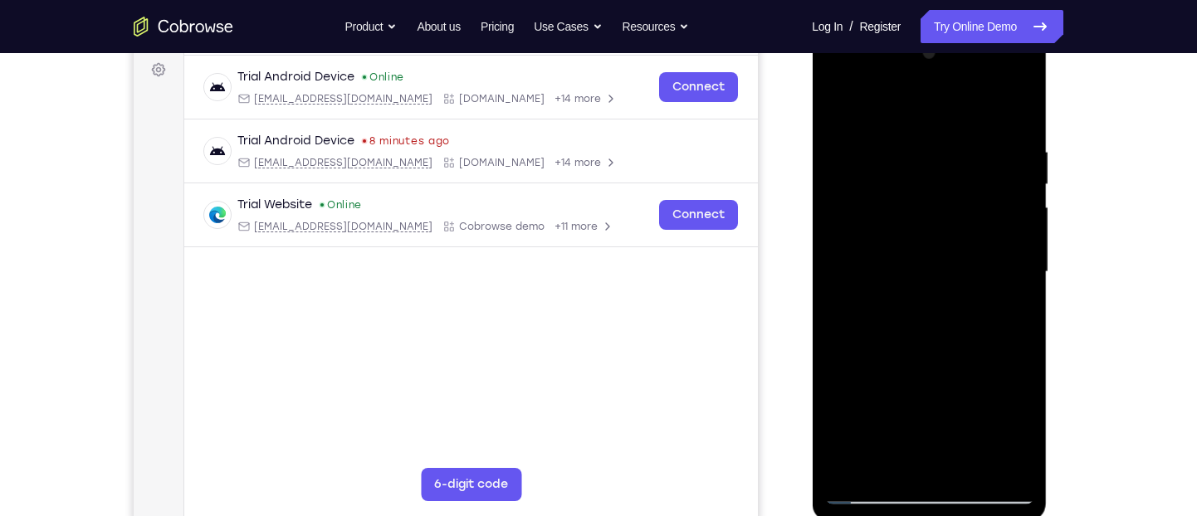
scroll to position [247, 0]
click at [1017, 253] on div at bounding box center [928, 273] width 209 height 465
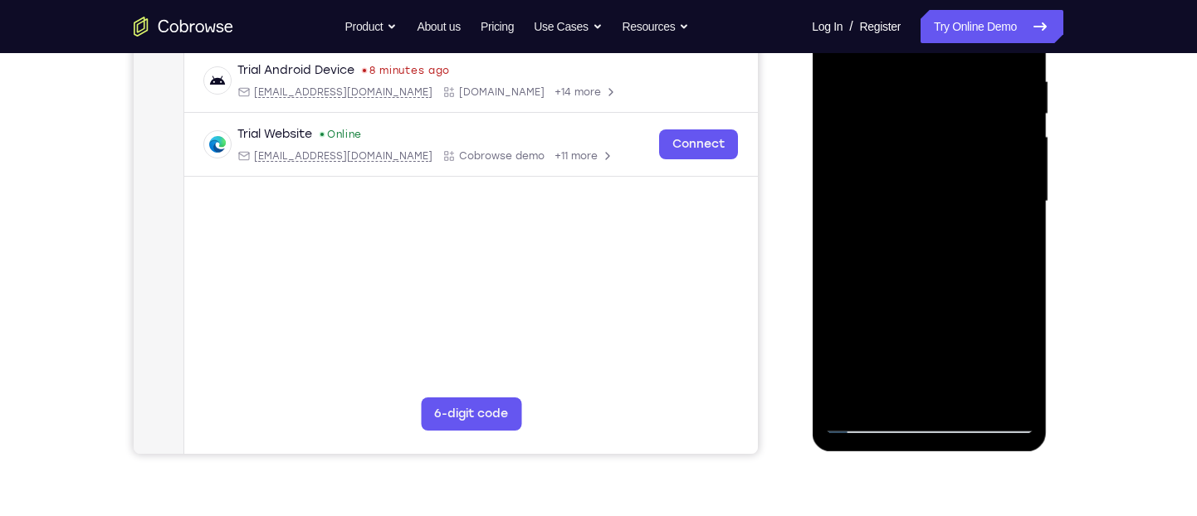
scroll to position [319, 0]
click at [990, 384] on div at bounding box center [928, 200] width 209 height 465
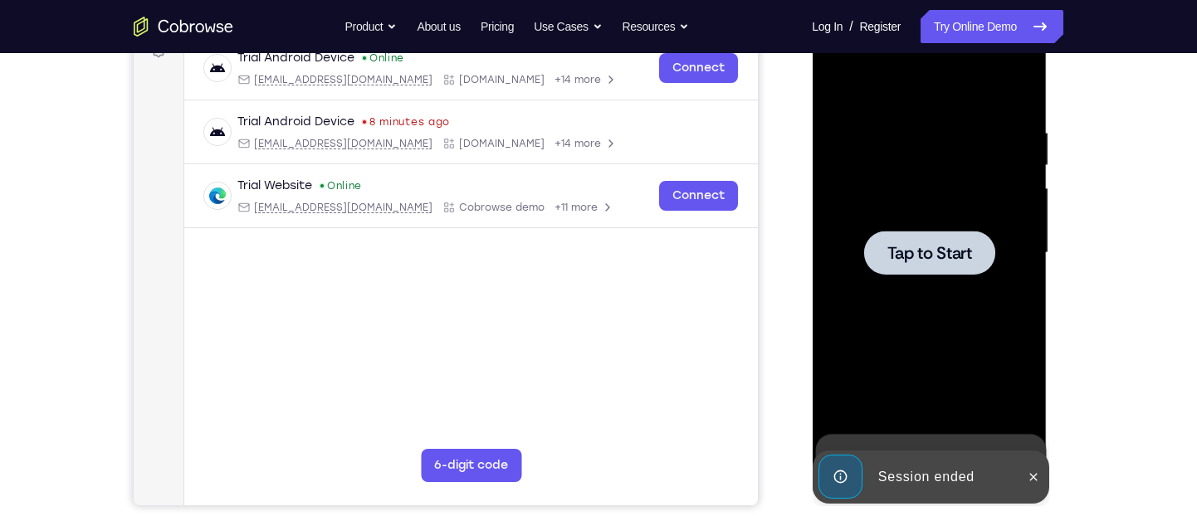
scroll to position [249, 0]
